Goal: Information Seeking & Learning: Learn about a topic

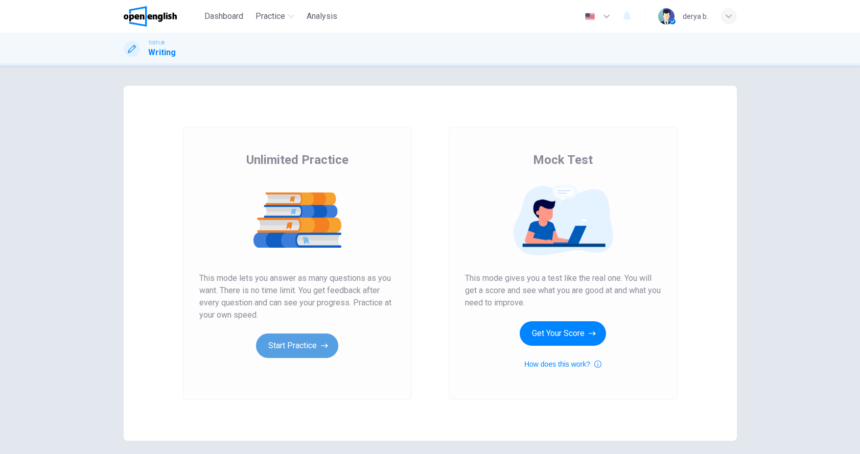
click at [301, 349] on button "Start Practice" at bounding box center [297, 346] width 82 height 25
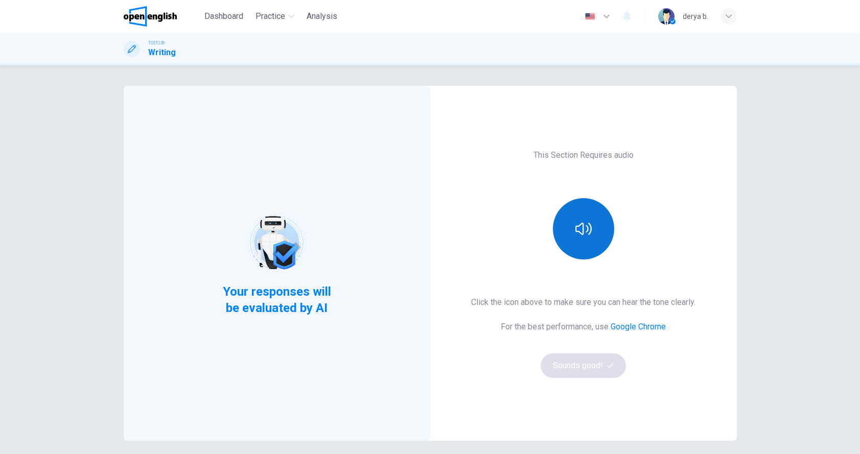
click at [584, 221] on icon "button" at bounding box center [584, 229] width 16 height 16
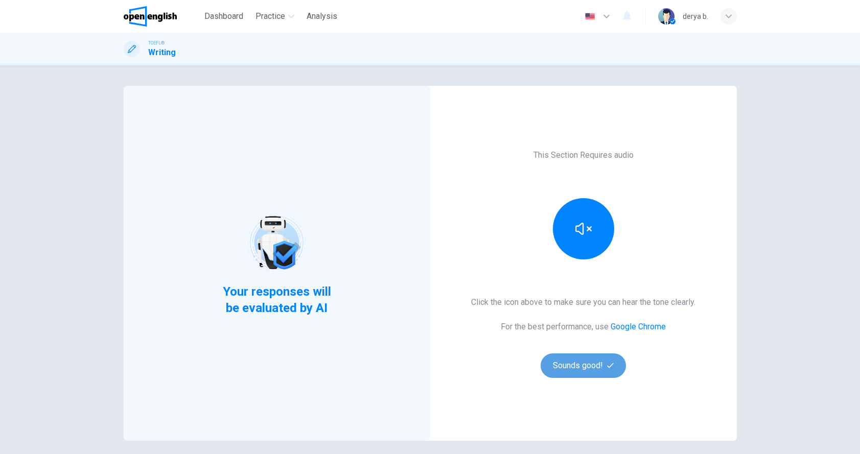
click at [565, 356] on button "Sounds good!" at bounding box center [584, 366] width 86 height 25
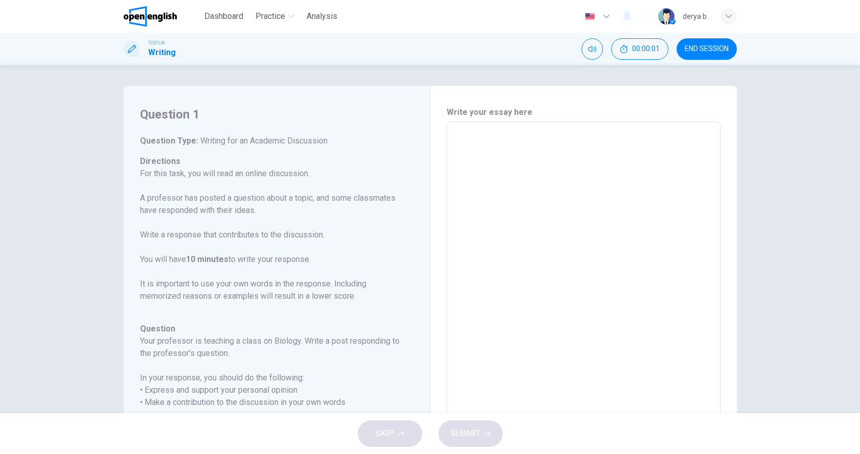
click at [531, 200] on textarea at bounding box center [584, 292] width 260 height 325
click at [691, 43] on button "END SESSION" at bounding box center [707, 48] width 60 height 21
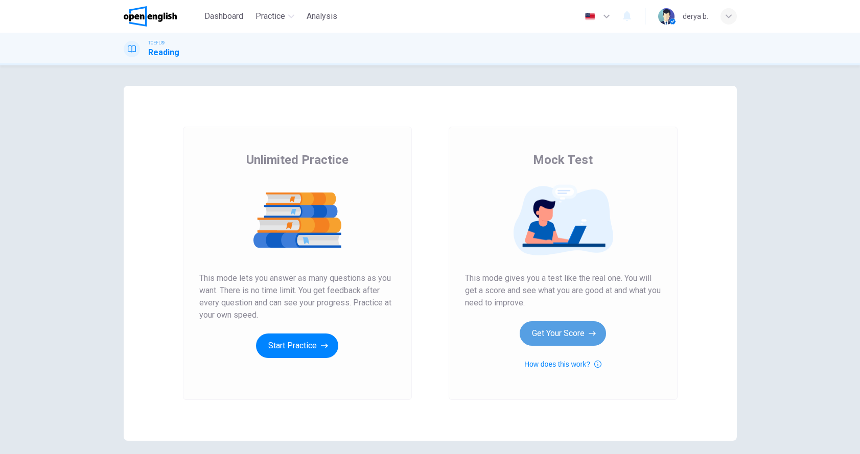
click at [546, 326] on button "Get Your Score" at bounding box center [563, 334] width 86 height 25
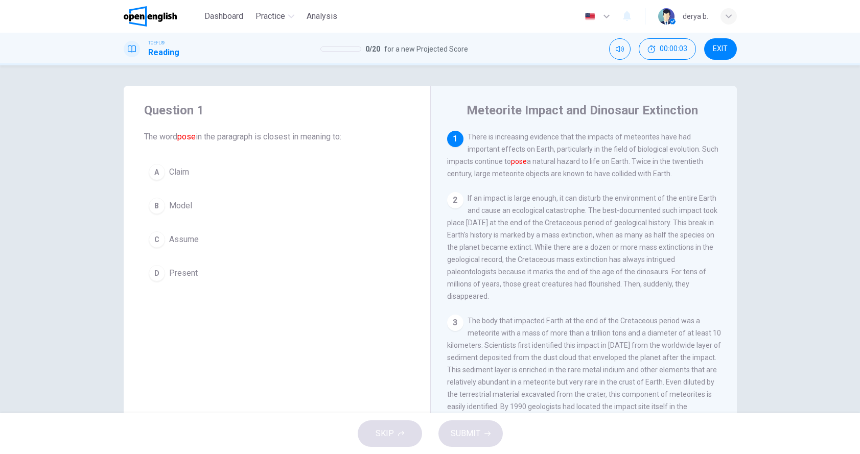
drag, startPoint x: 213, startPoint y: 149, endPoint x: 280, endPoint y: 157, distance: 67.5
click at [279, 157] on div "Question 1 The word pose in the paragraph is closest in meaning to: A Claim B M…" at bounding box center [277, 194] width 307 height 217
